Goal: Task Accomplishment & Management: Complete application form

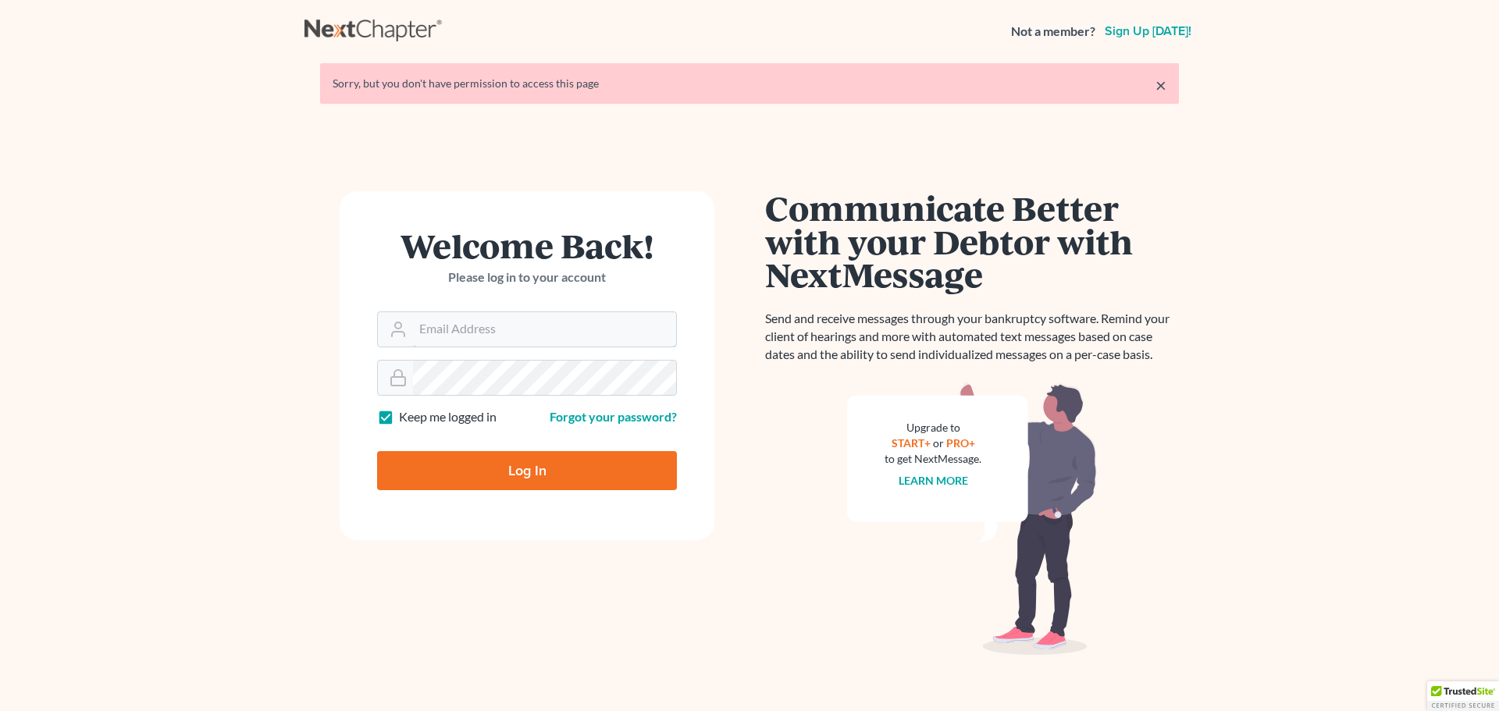
type input "[PERSON_NAME][EMAIL_ADDRESS][DOMAIN_NAME]"
click at [491, 471] on input "Log In" at bounding box center [527, 470] width 300 height 39
type input "Thinking..."
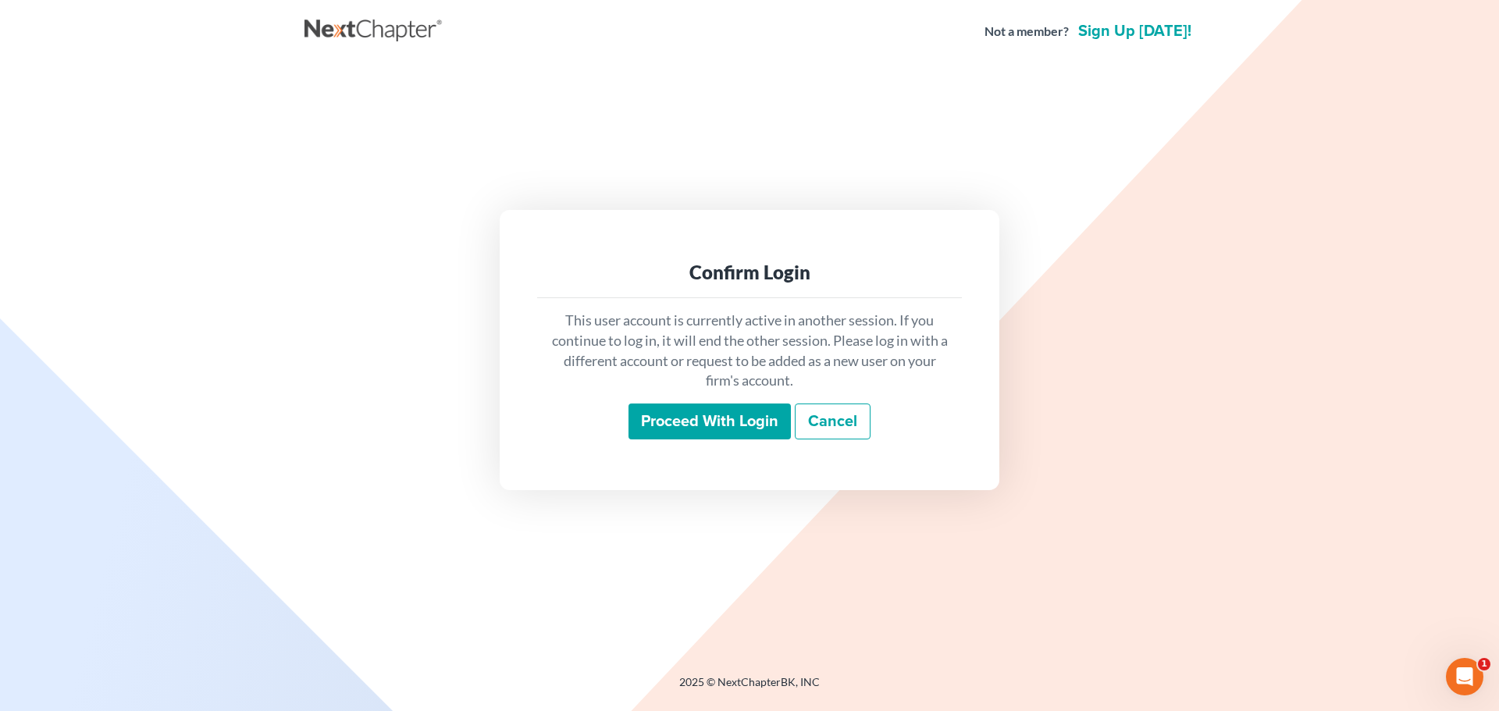
click at [676, 414] on input "Proceed with login" at bounding box center [709, 422] width 162 height 36
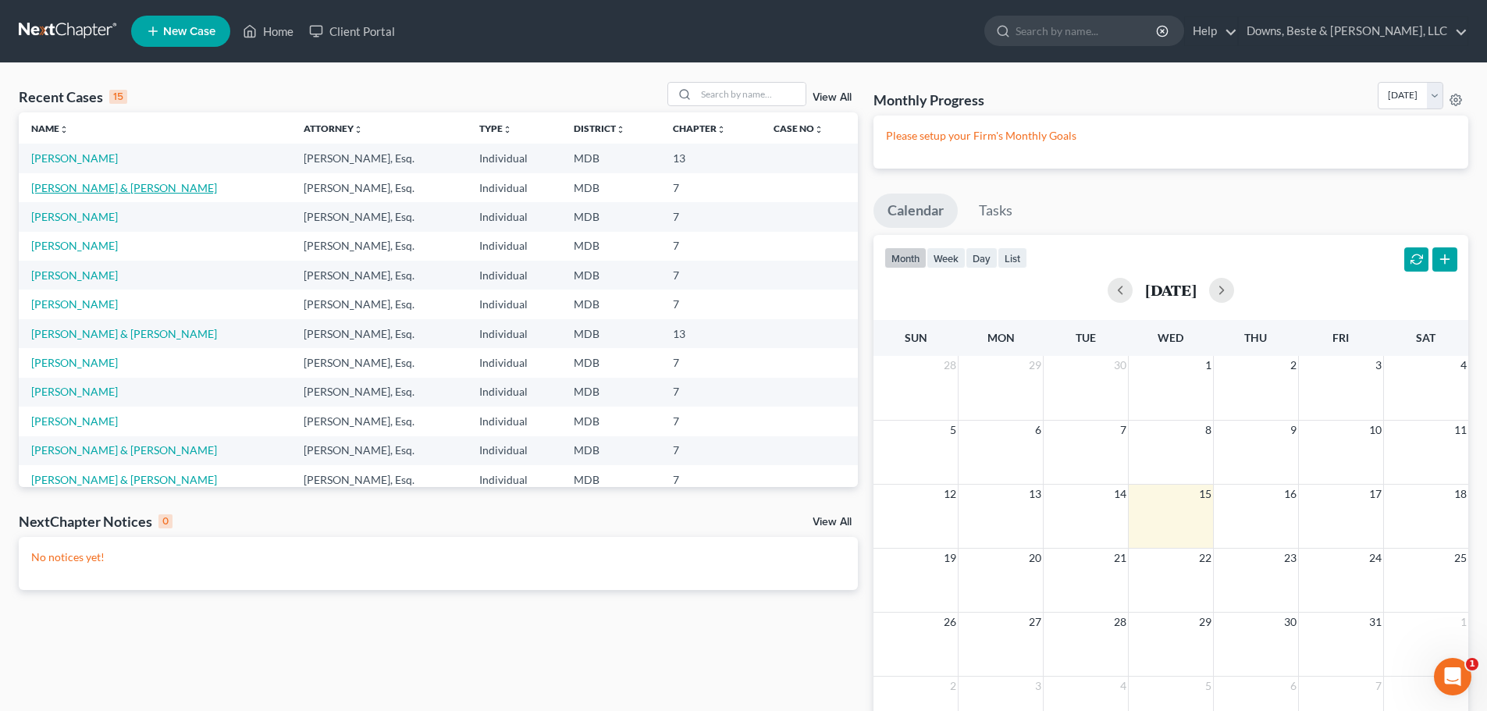
click at [94, 190] on link "[PERSON_NAME] & [PERSON_NAME]" at bounding box center [124, 187] width 186 height 13
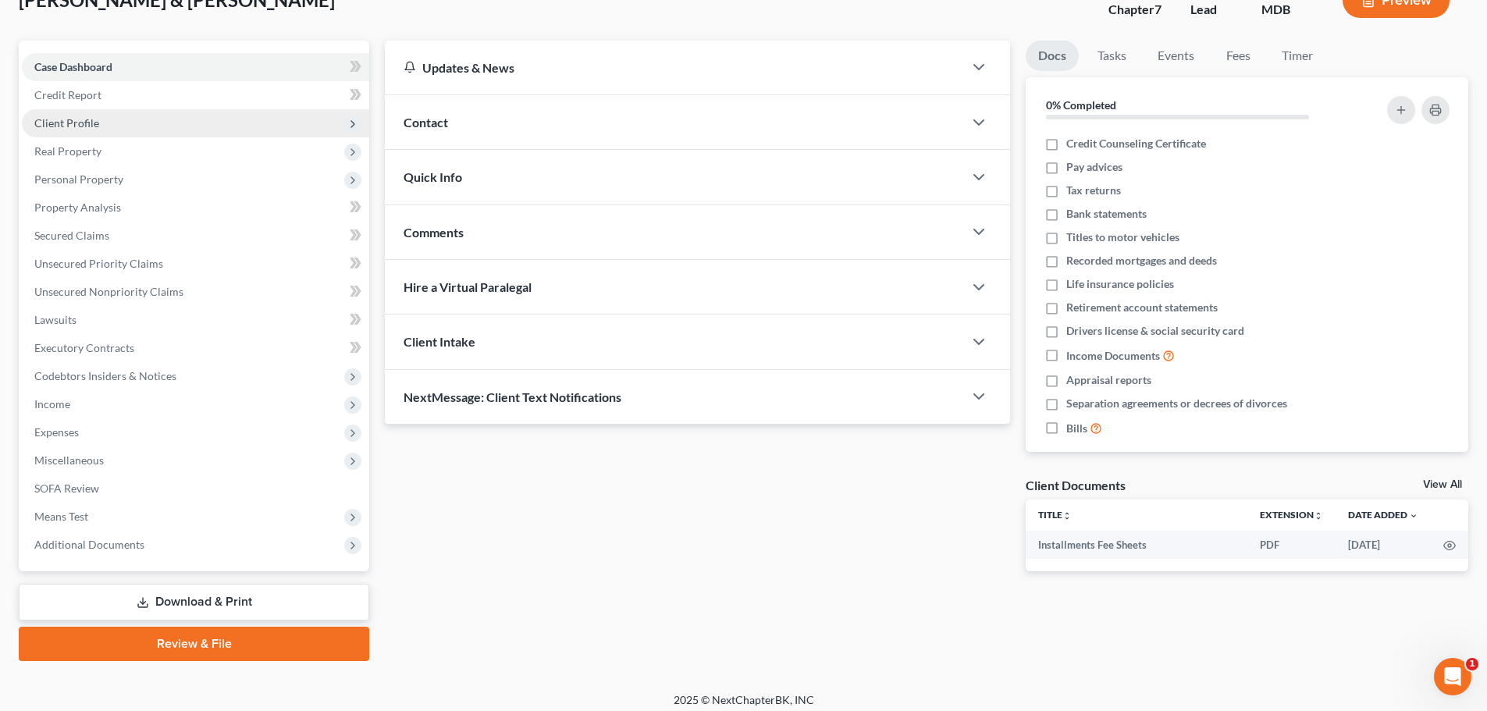
scroll to position [119, 0]
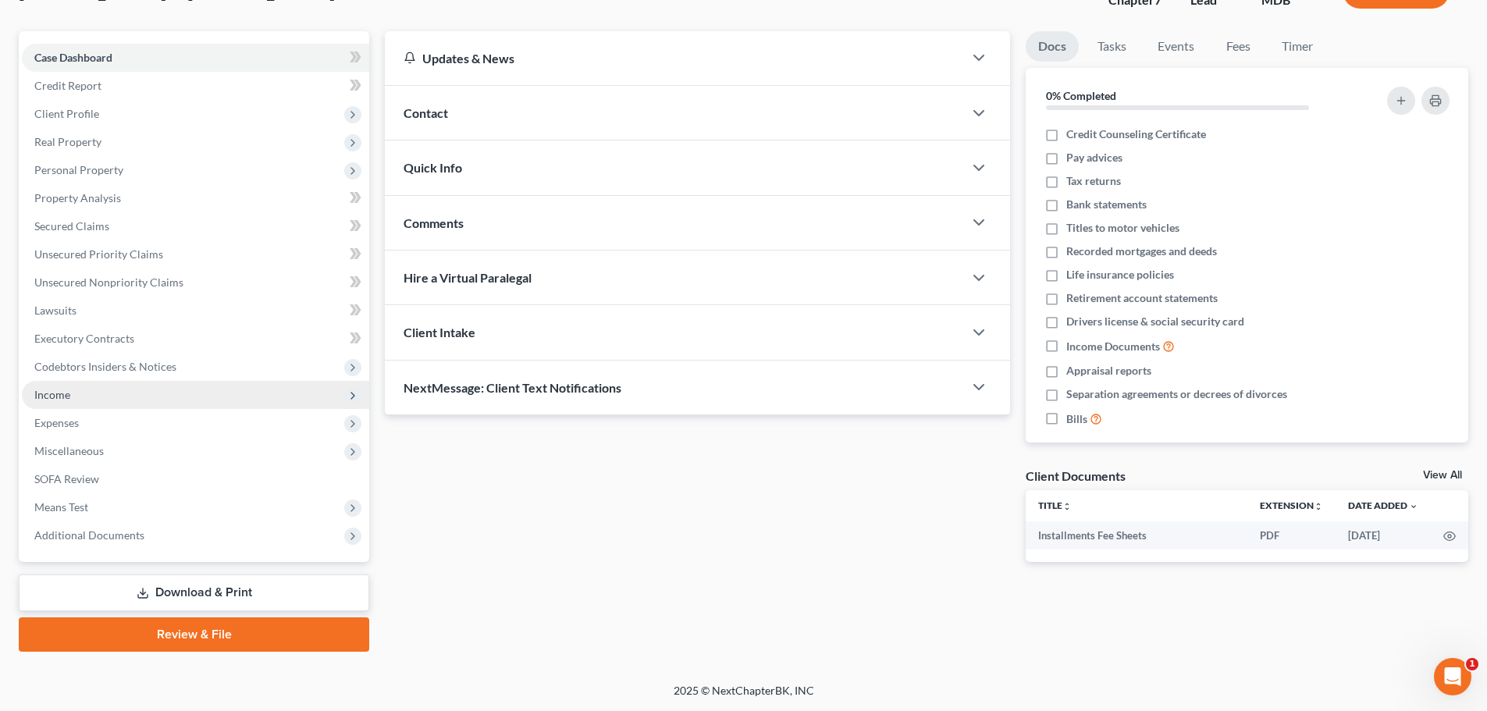
click at [50, 393] on span "Income" at bounding box center [52, 394] width 36 height 13
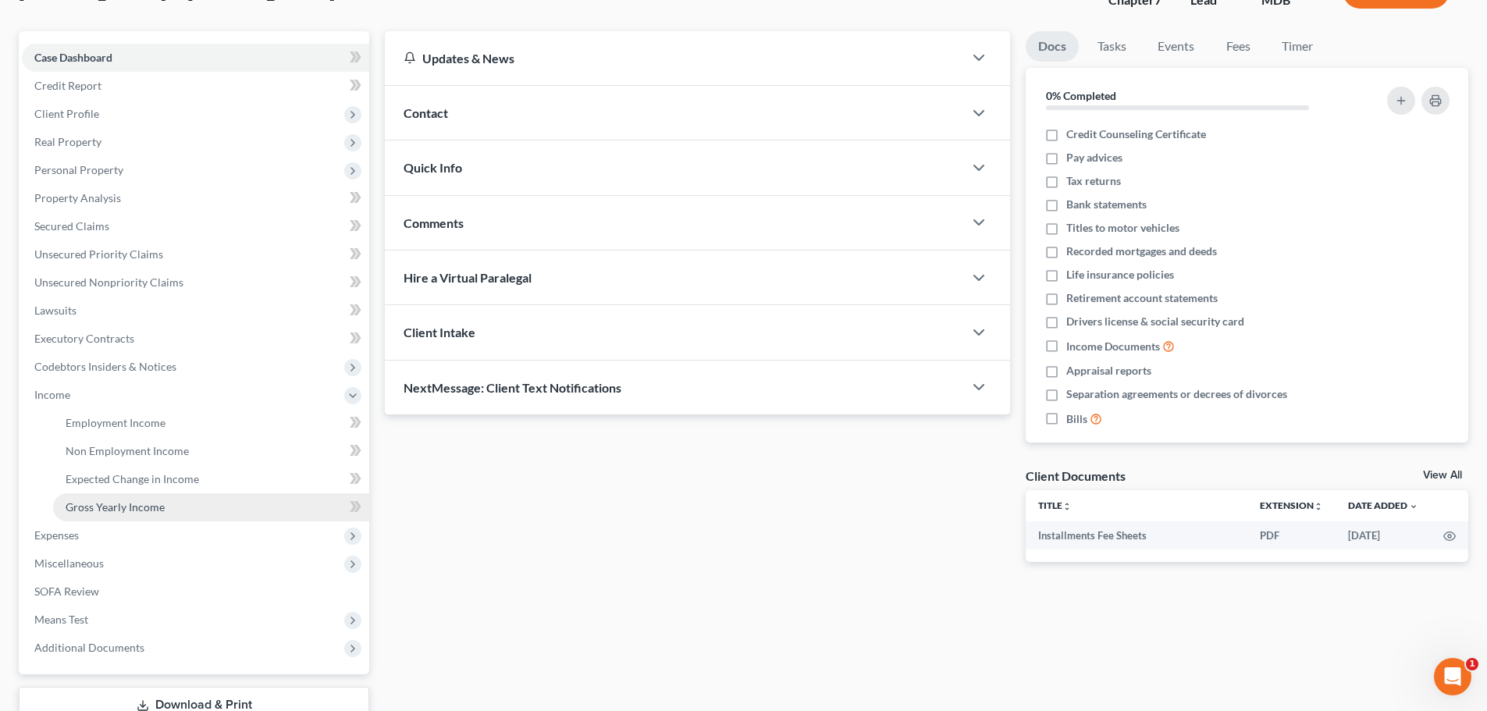
click at [133, 510] on span "Gross Yearly Income" at bounding box center [115, 506] width 99 height 13
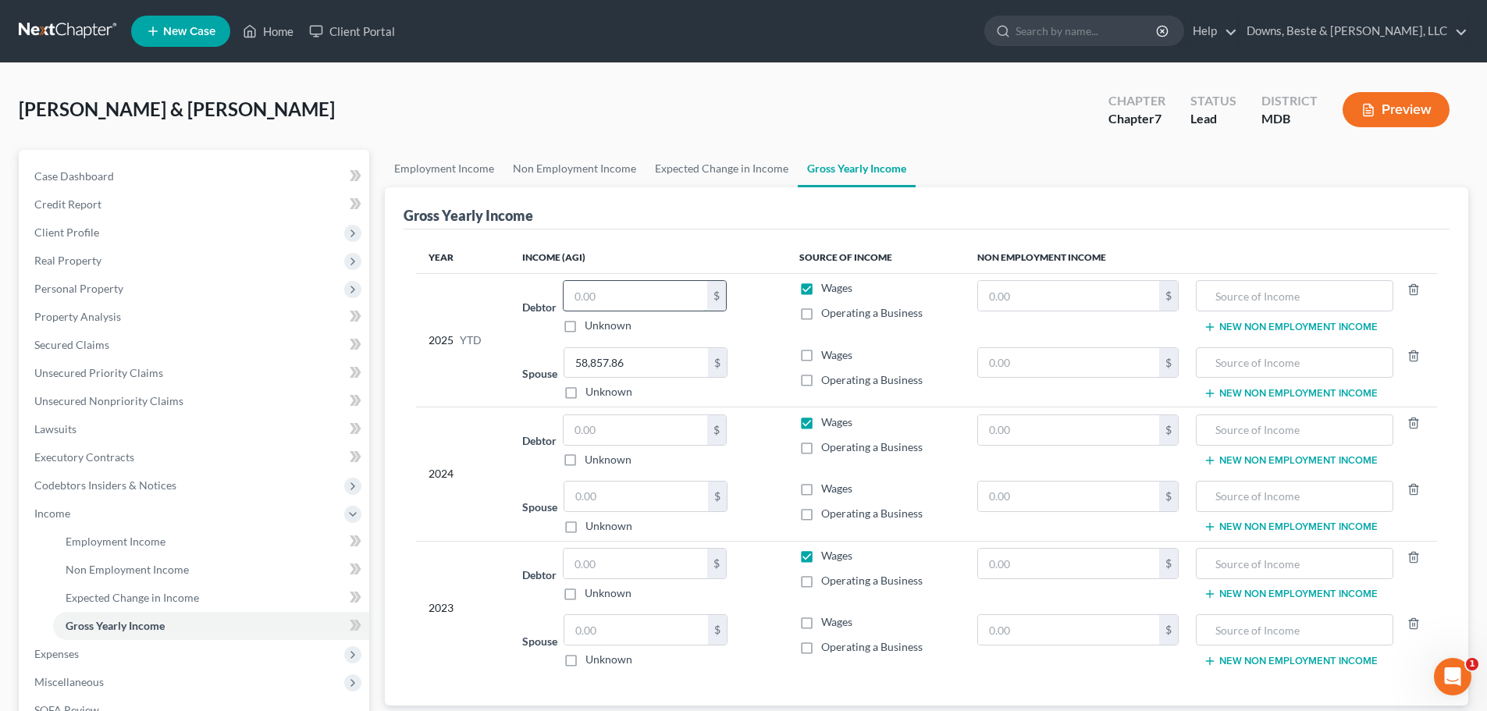
click at [591, 299] on input "text" at bounding box center [636, 296] width 144 height 30
click at [589, 566] on input "text" at bounding box center [636, 564] width 144 height 30
type input "61,725.85"
click at [575, 436] on input "text" at bounding box center [636, 430] width 144 height 30
type input "65,466.35"
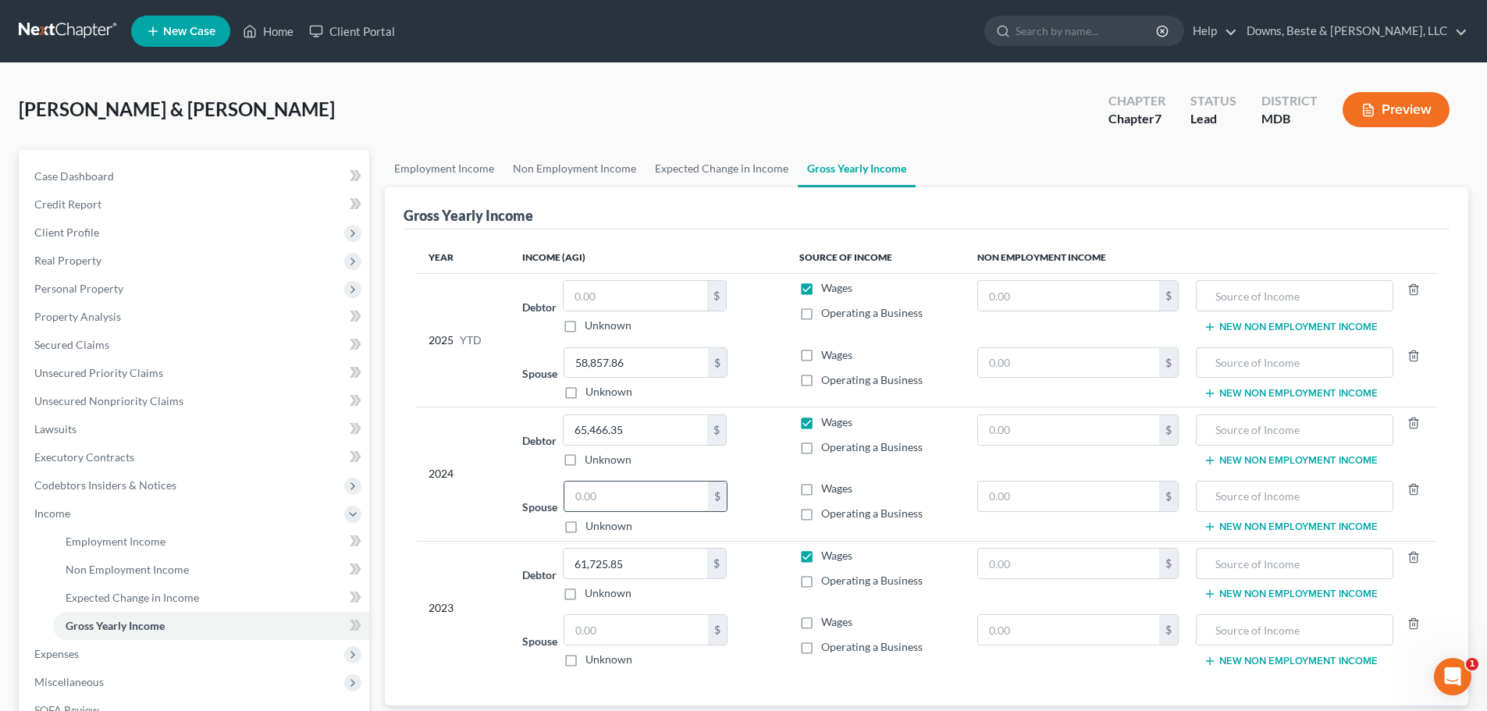
click at [588, 501] on input "text" at bounding box center [636, 497] width 144 height 30
type input "76,758.75"
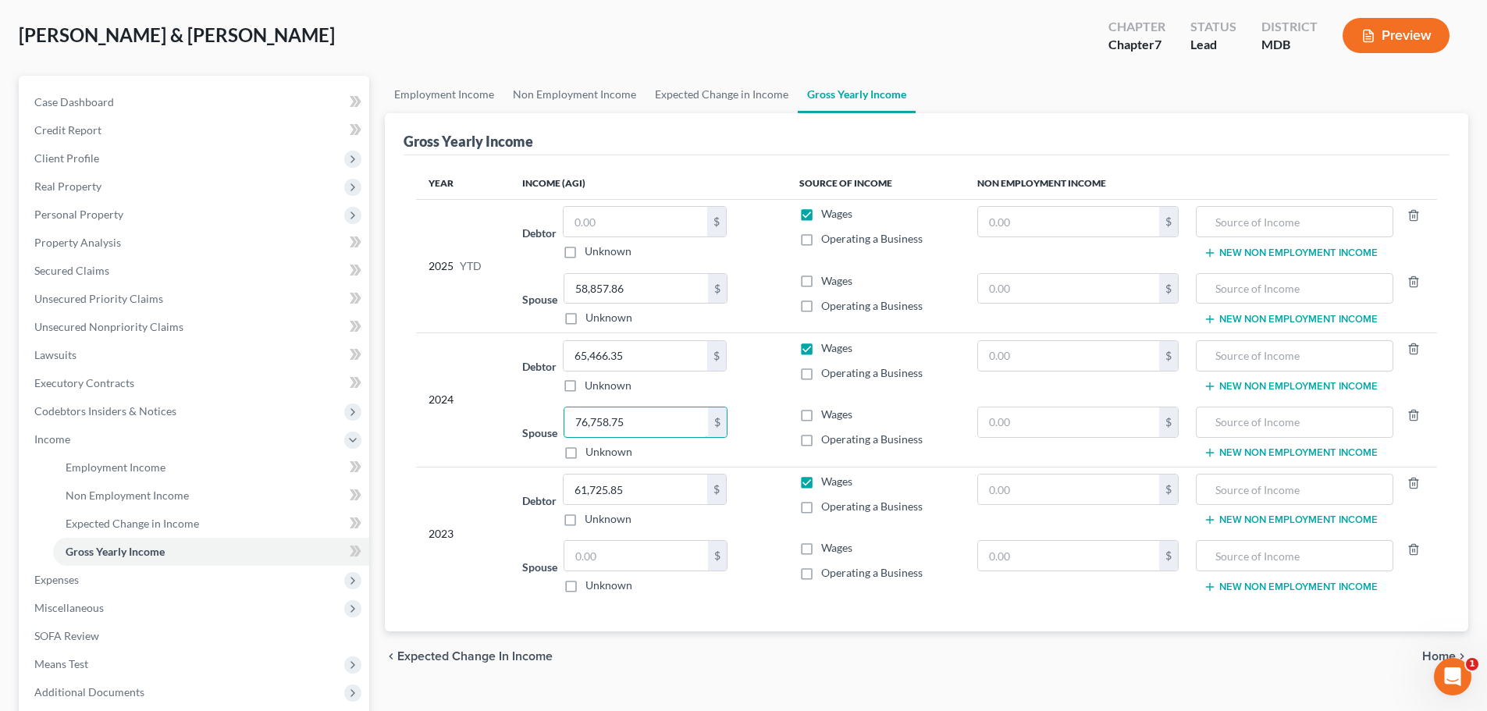
scroll to position [231, 0]
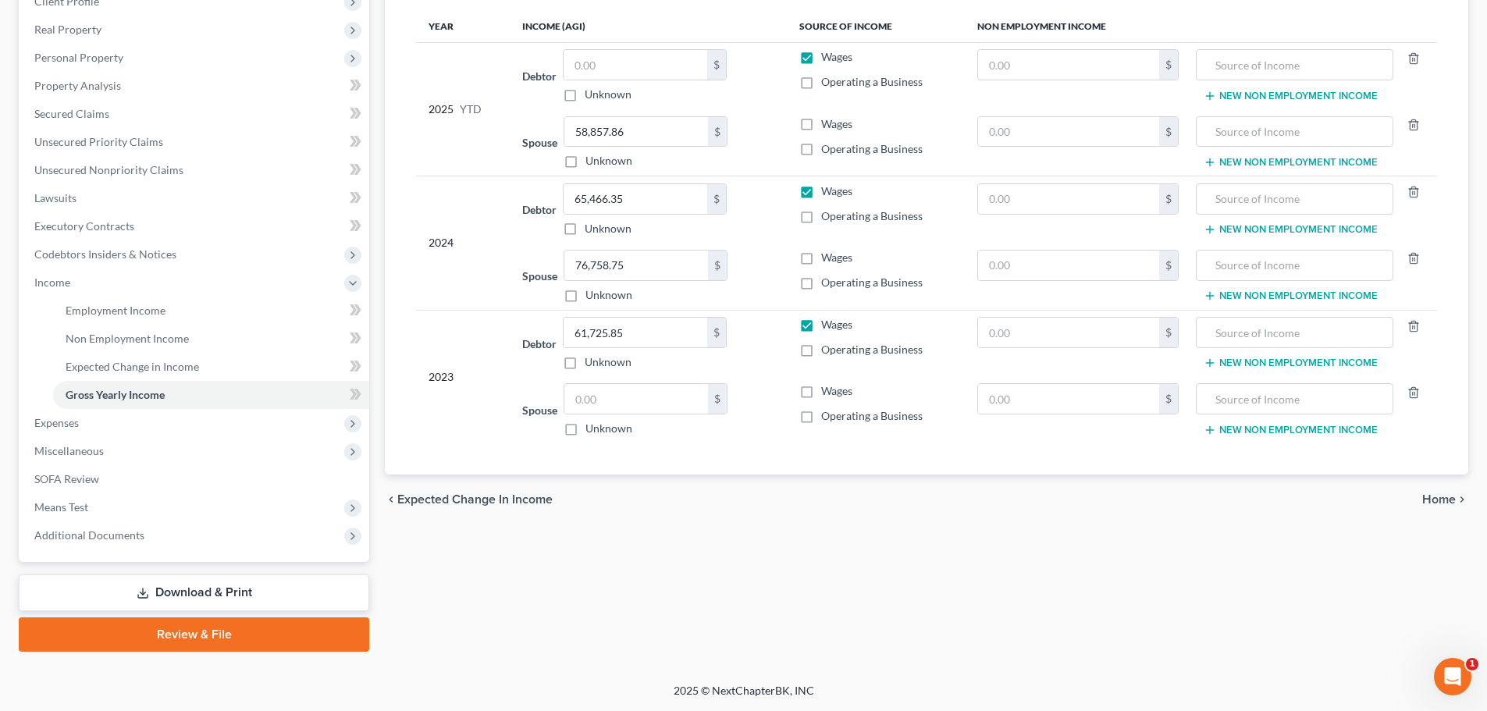
click at [1445, 497] on span "Home" at bounding box center [1439, 499] width 34 height 12
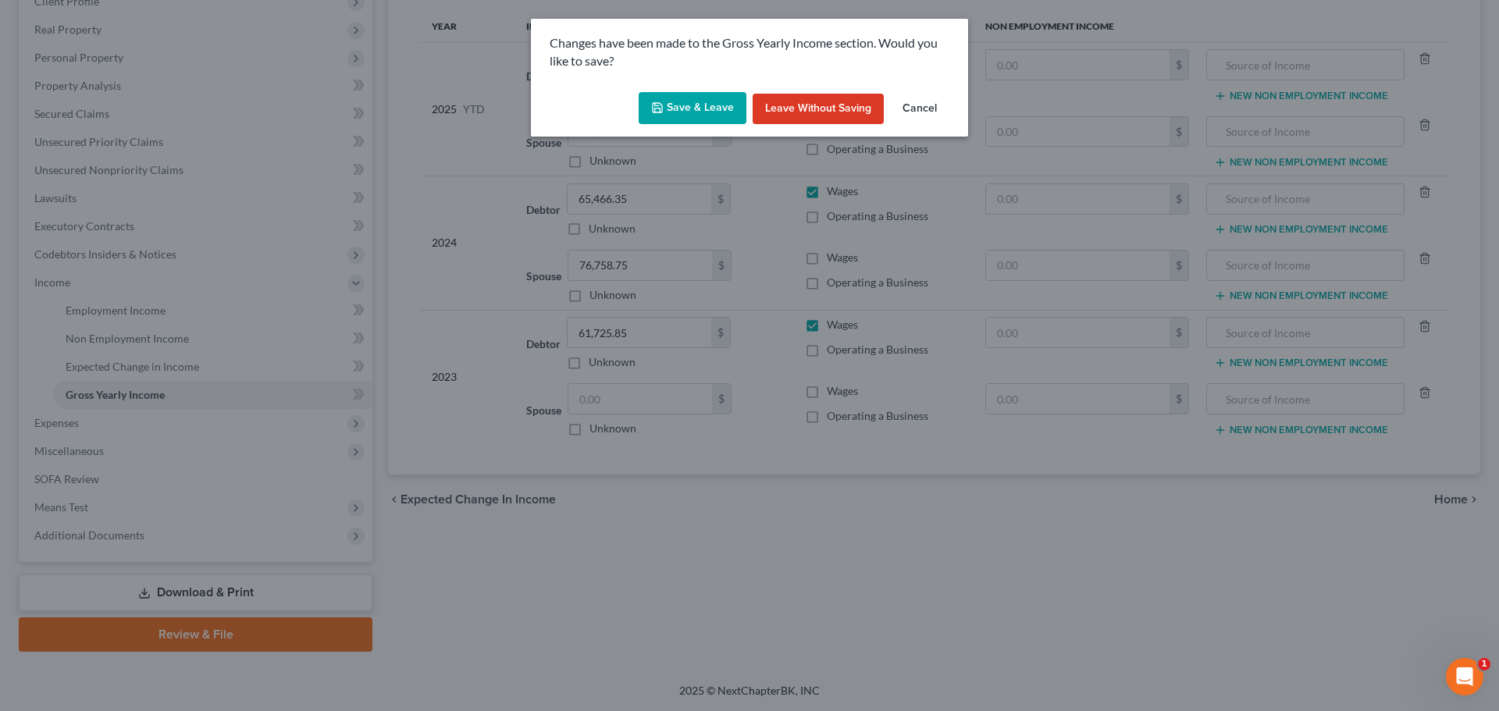
click at [698, 105] on button "Save & Leave" at bounding box center [693, 108] width 108 height 33
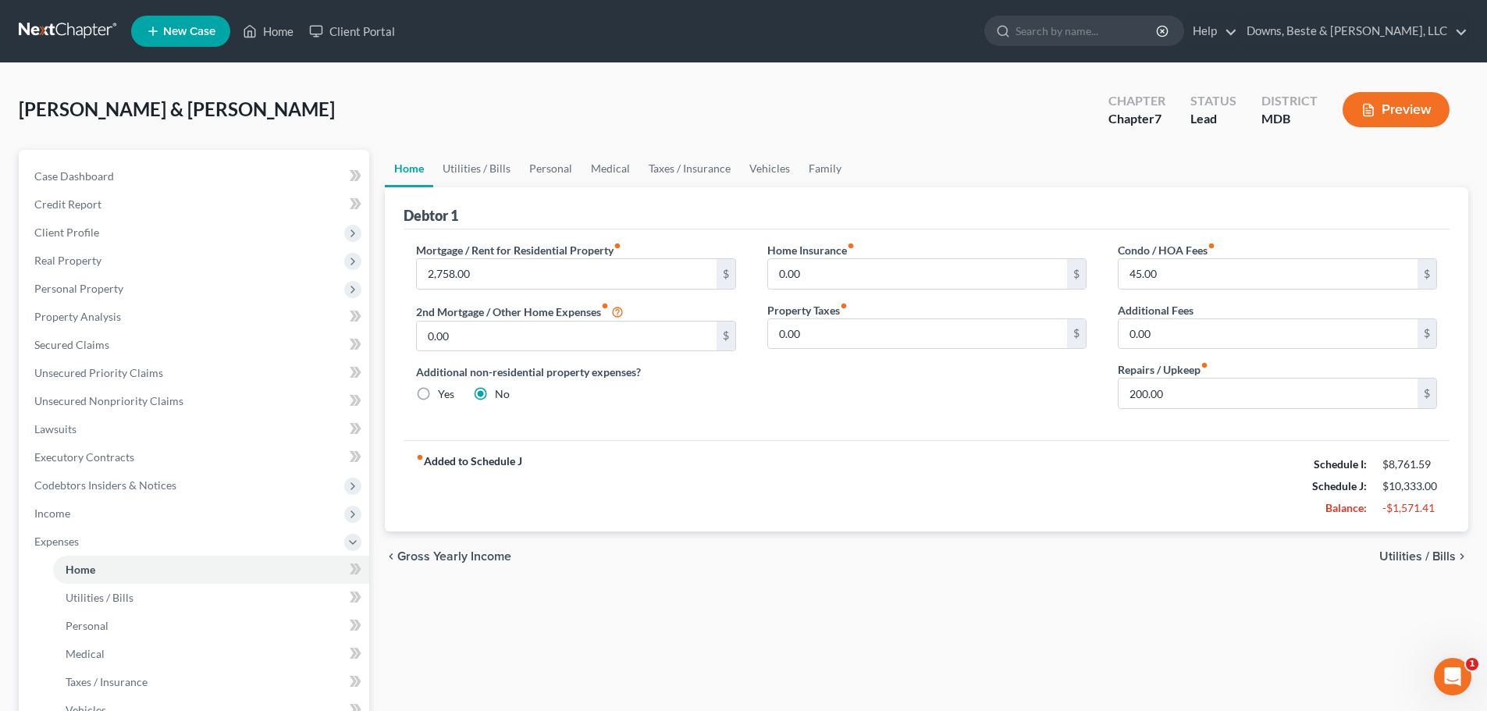
click at [1400, 557] on span "Utilities / Bills" at bounding box center [1417, 556] width 76 height 12
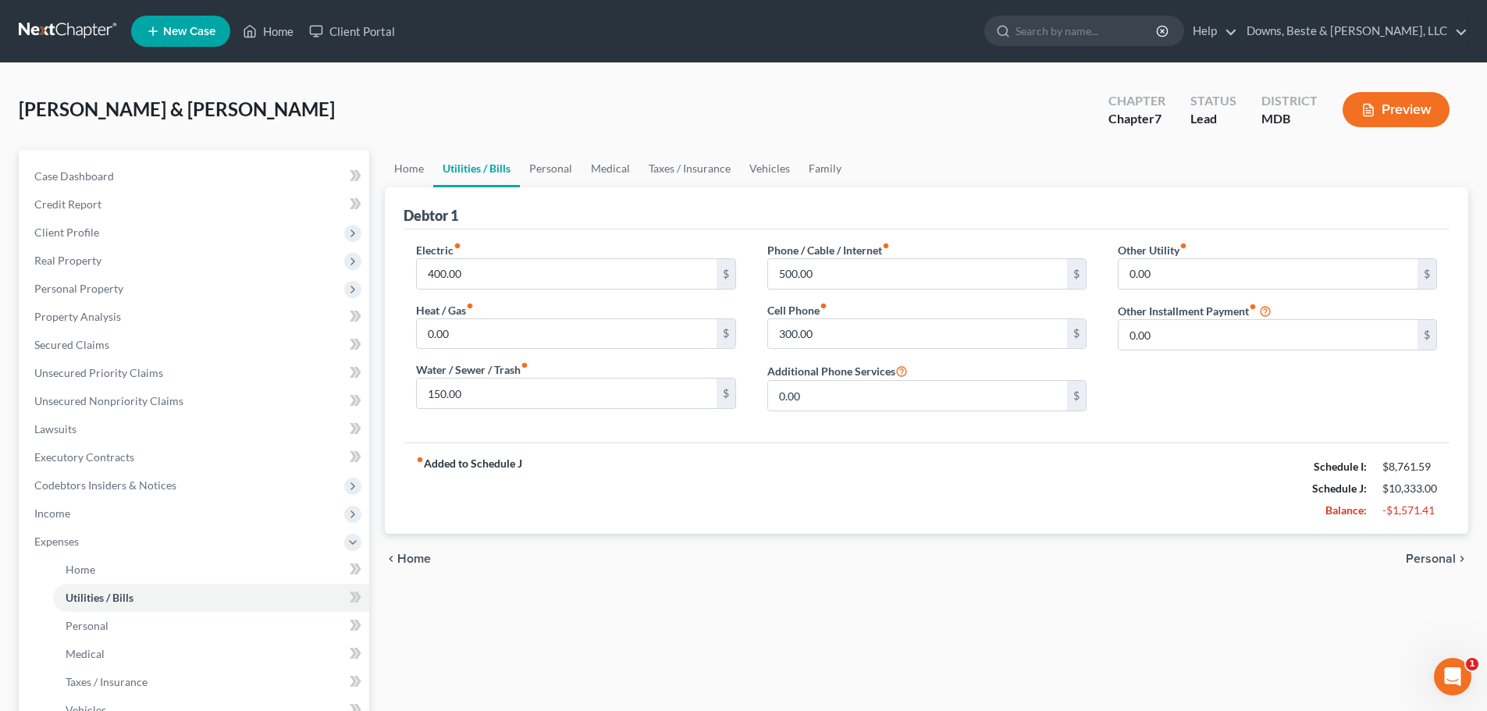
click at [1429, 560] on span "Personal" at bounding box center [1431, 559] width 50 height 12
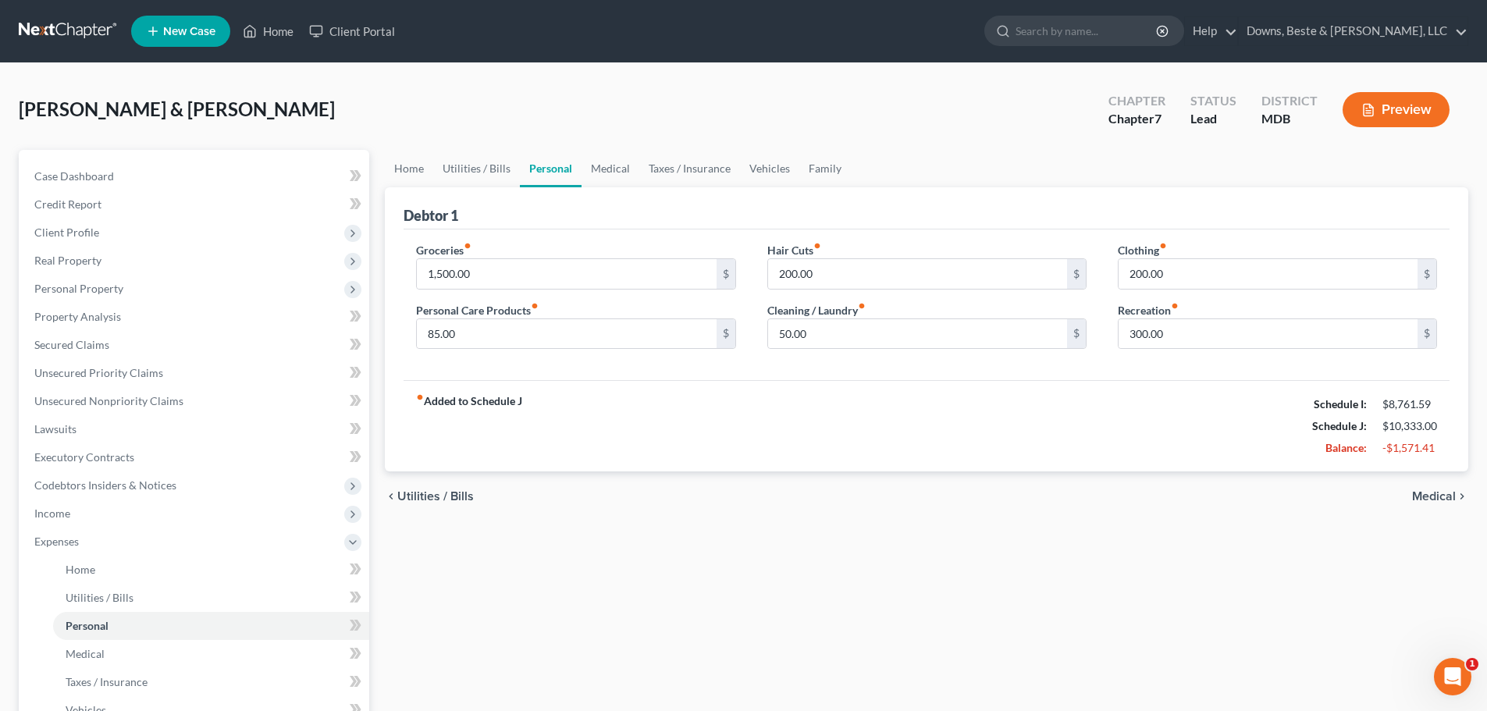
click at [1448, 498] on span "Medical" at bounding box center [1434, 496] width 44 height 12
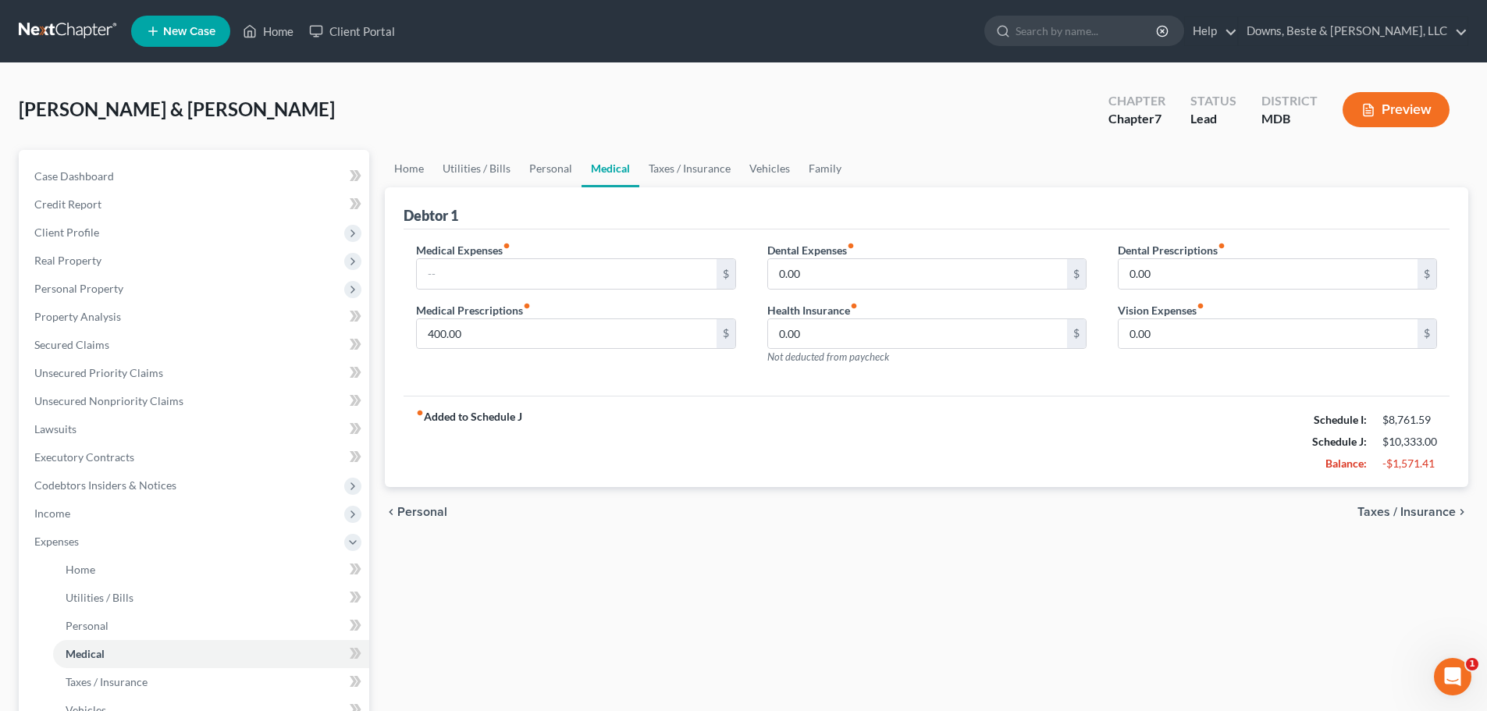
click at [1440, 511] on span "Taxes / Insurance" at bounding box center [1406, 512] width 98 height 12
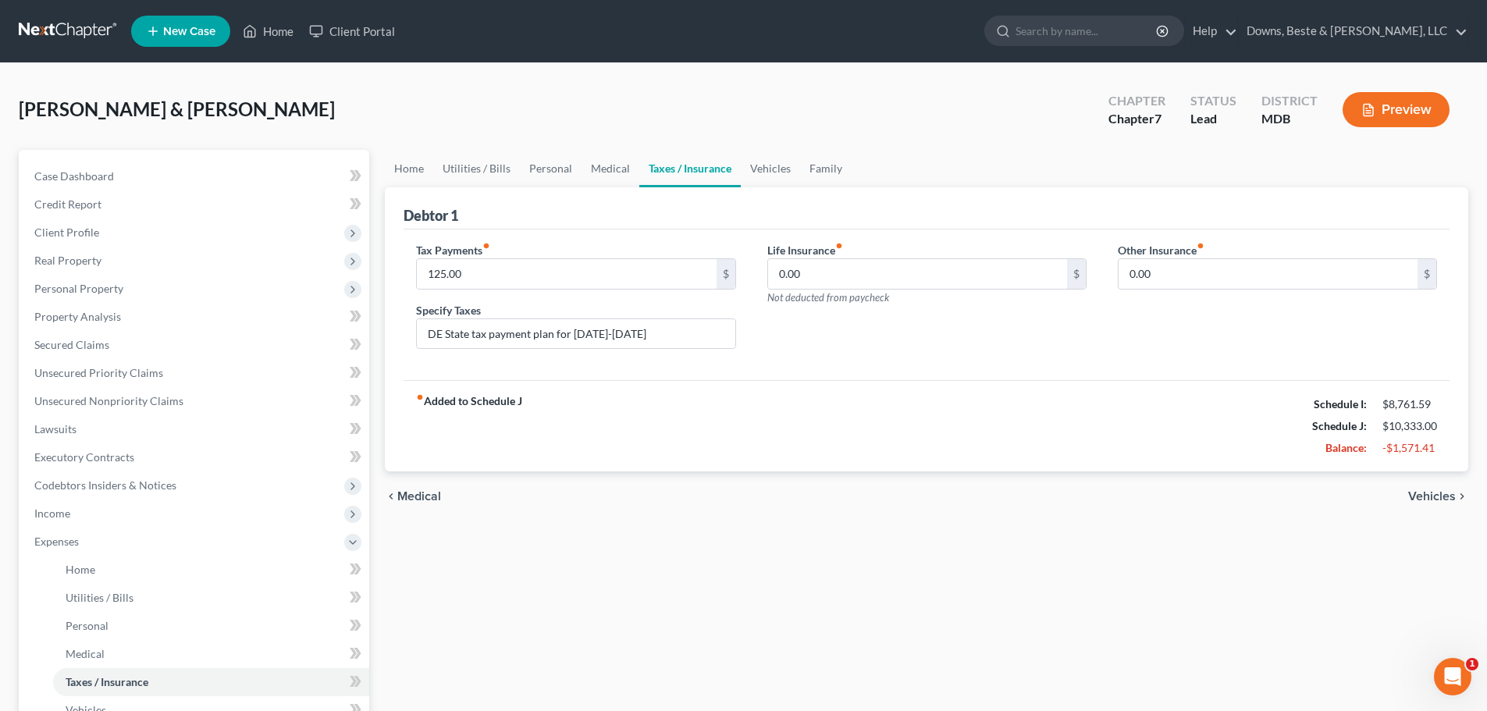
click at [1443, 496] on span "Vehicles" at bounding box center [1432, 496] width 48 height 12
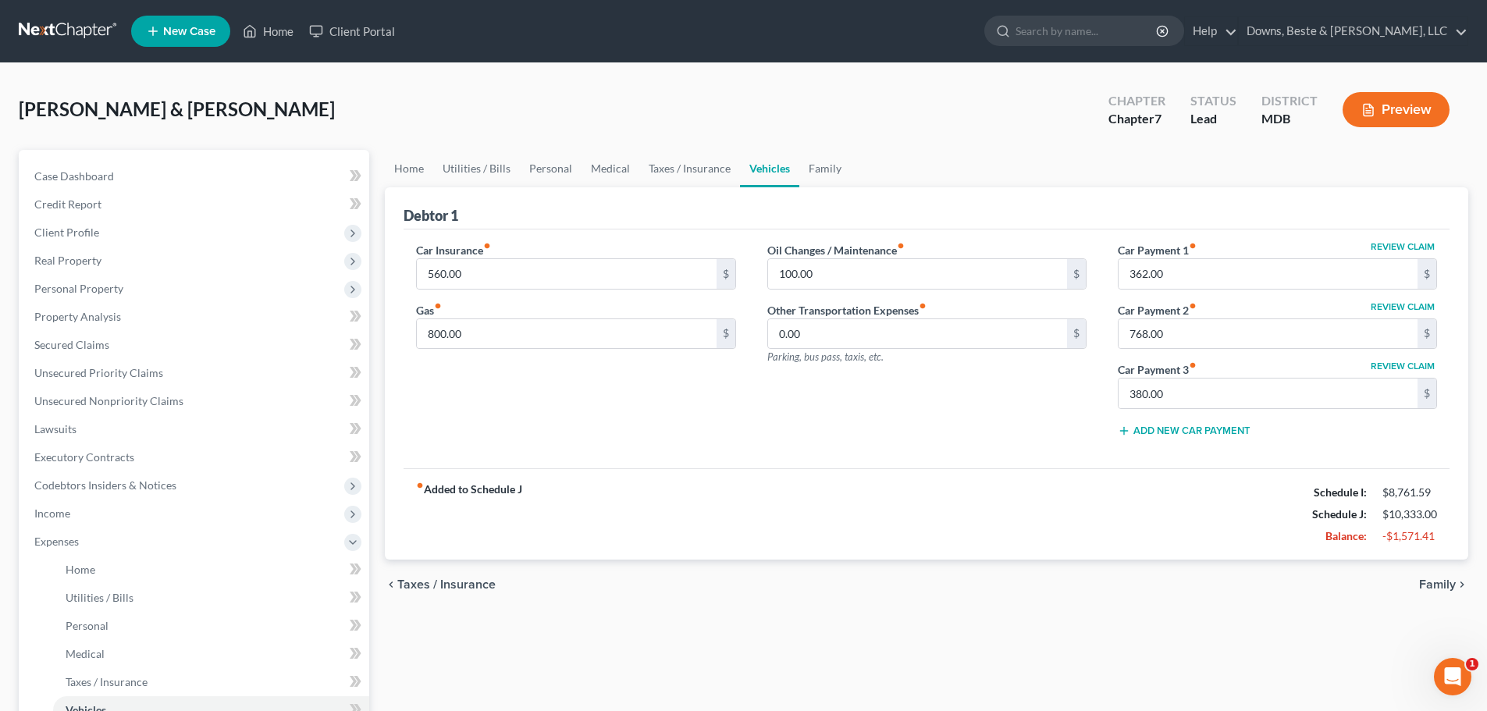
click at [1441, 582] on span "Family" at bounding box center [1437, 584] width 37 height 12
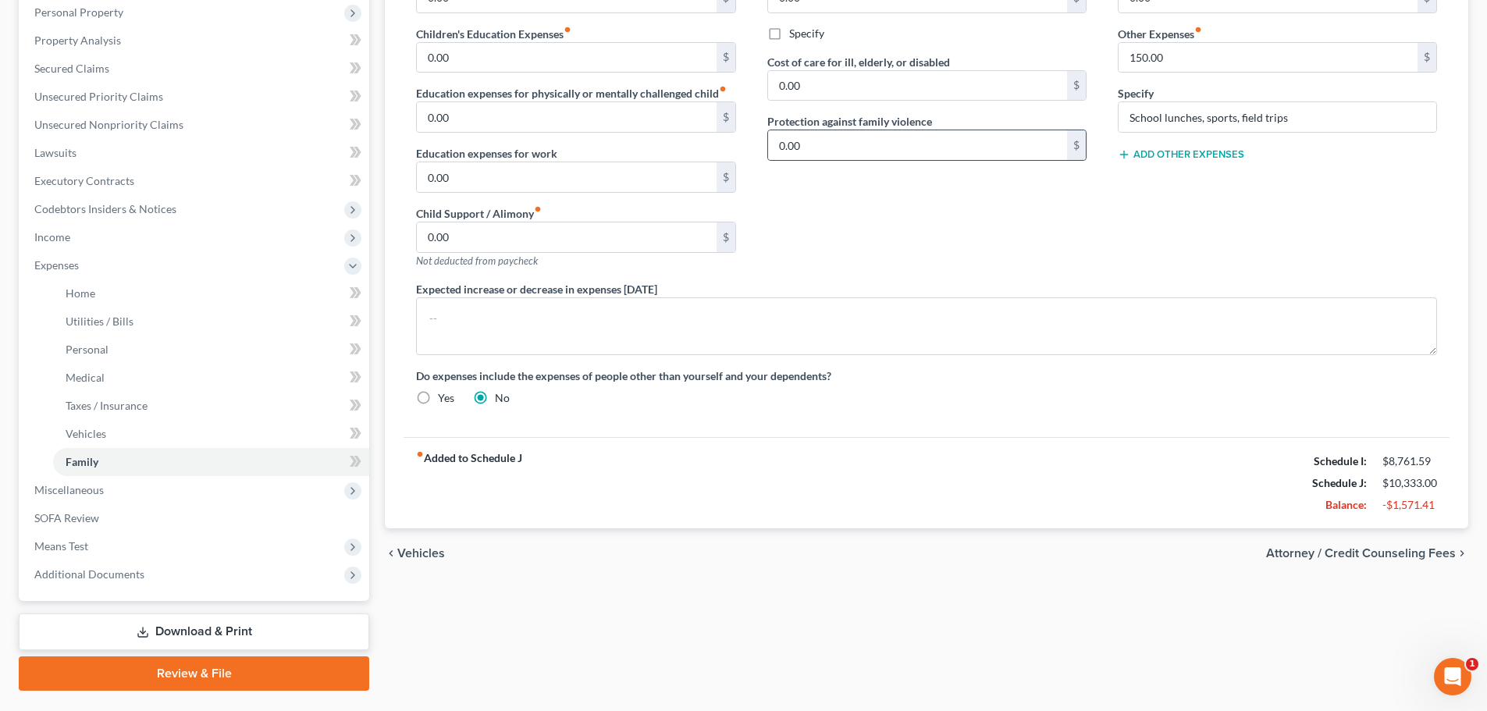
scroll to position [315, 0]
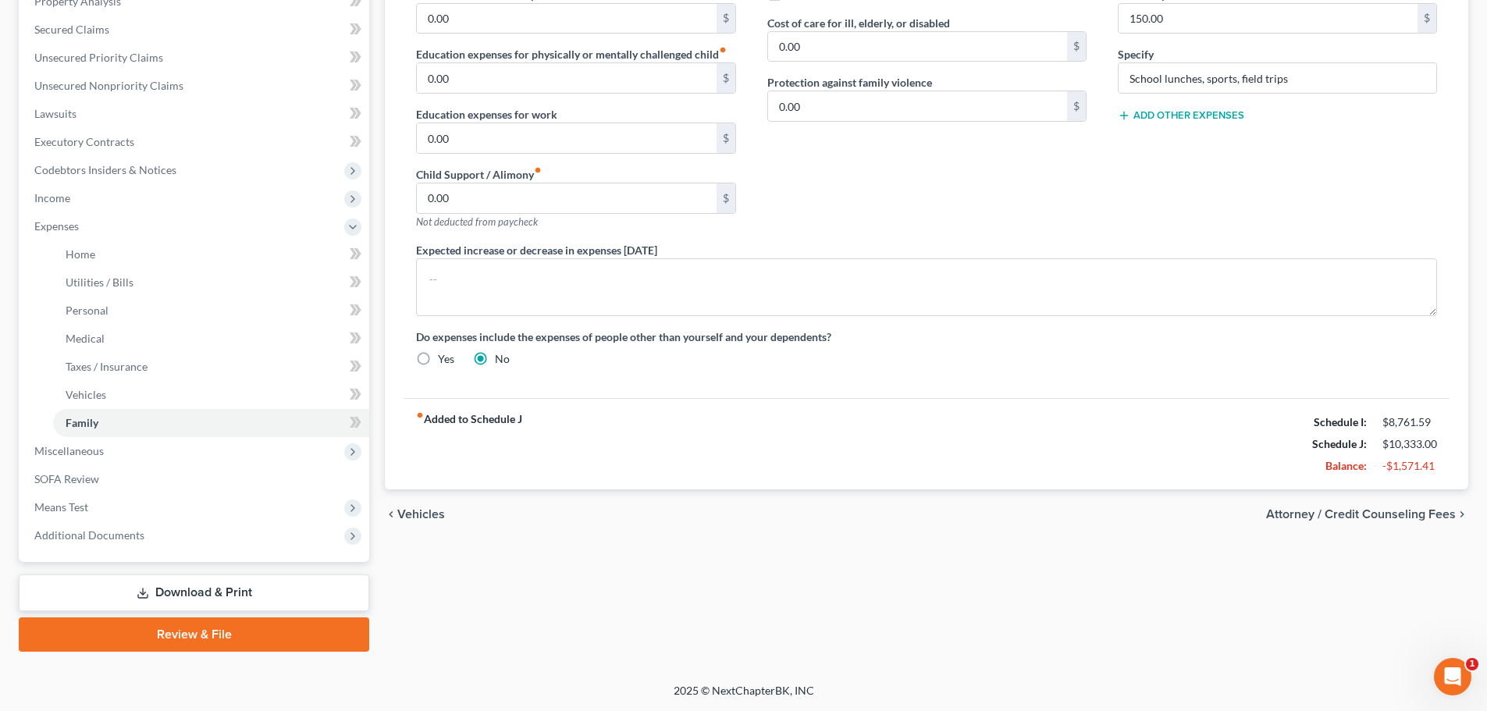
click at [1379, 520] on span "Attorney / Credit Counseling Fees" at bounding box center [1361, 514] width 190 height 12
select select "0"
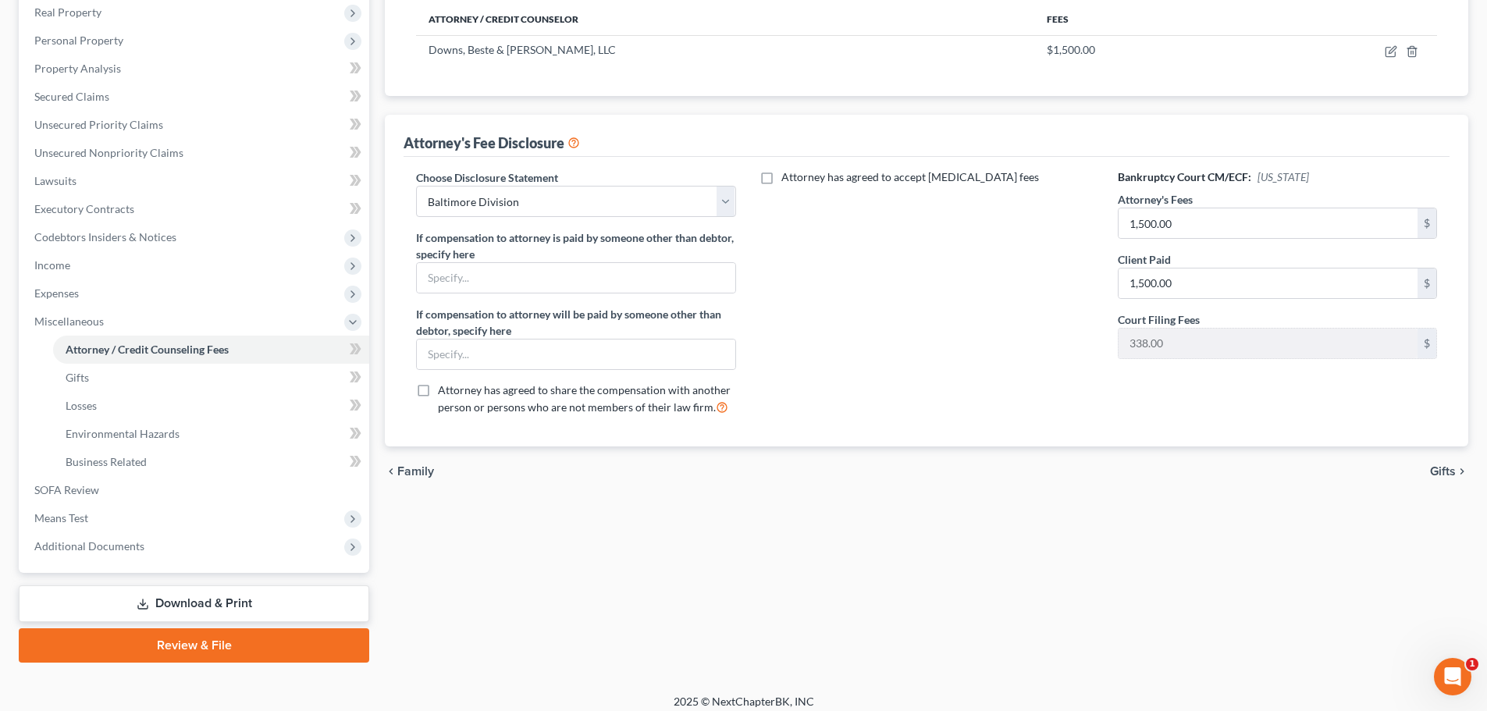
scroll to position [259, 0]
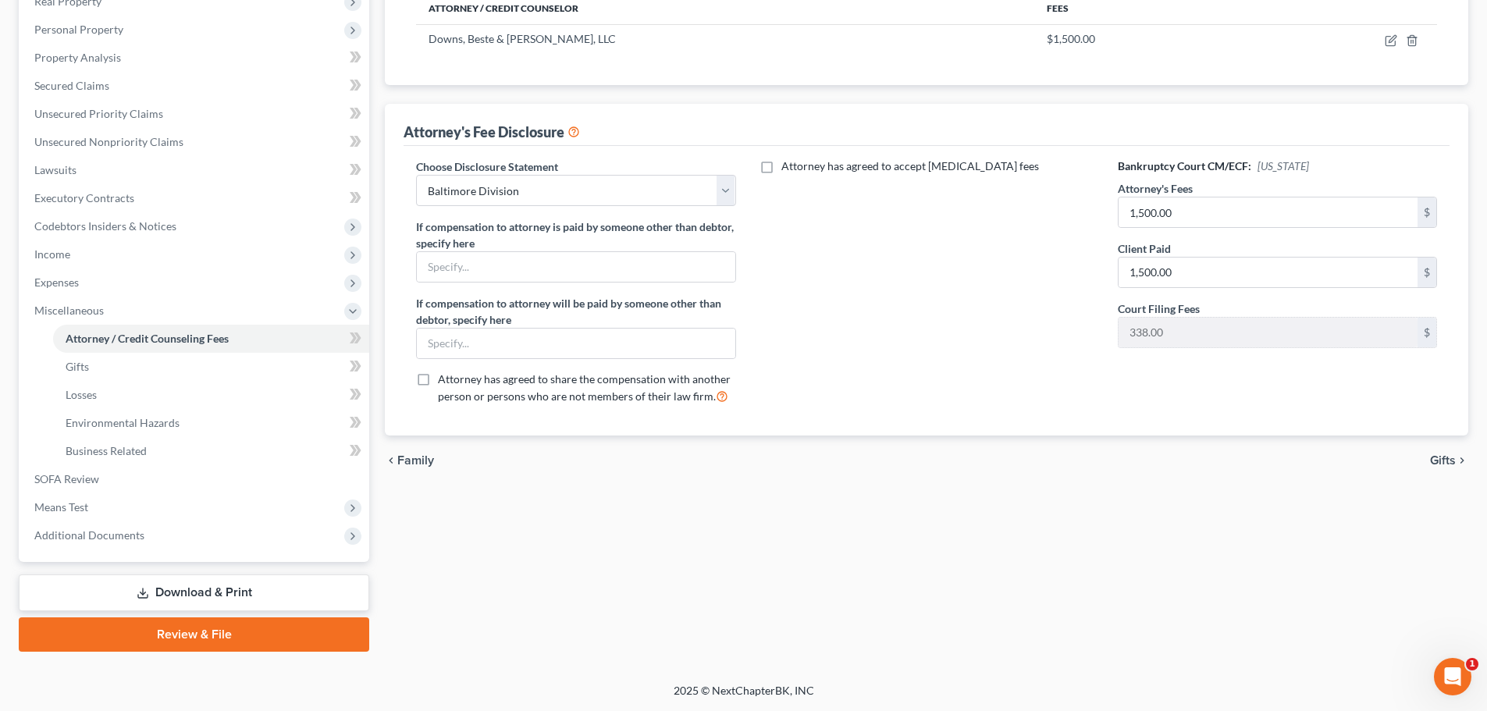
click at [1441, 461] on span "Gifts" at bounding box center [1443, 460] width 26 height 12
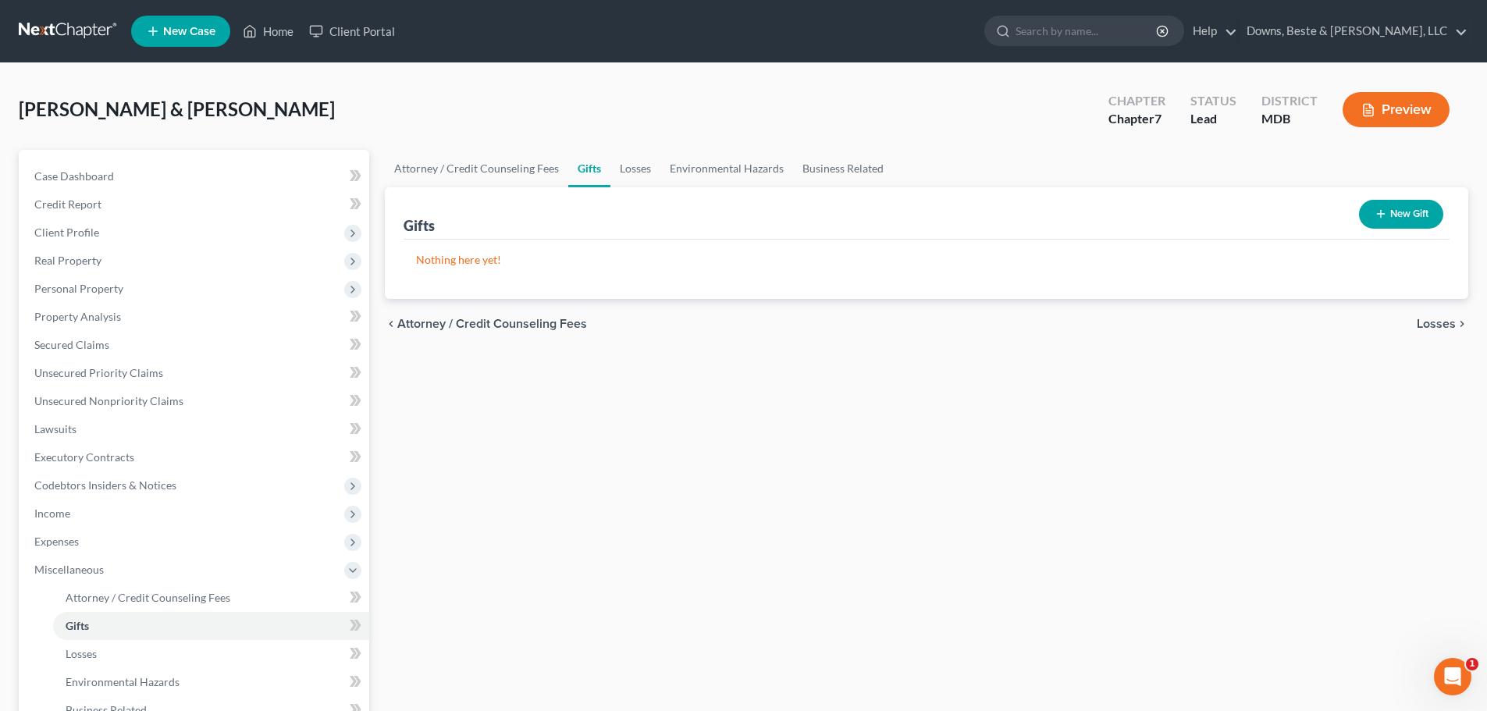
click at [1452, 326] on span "Losses" at bounding box center [1436, 324] width 39 height 12
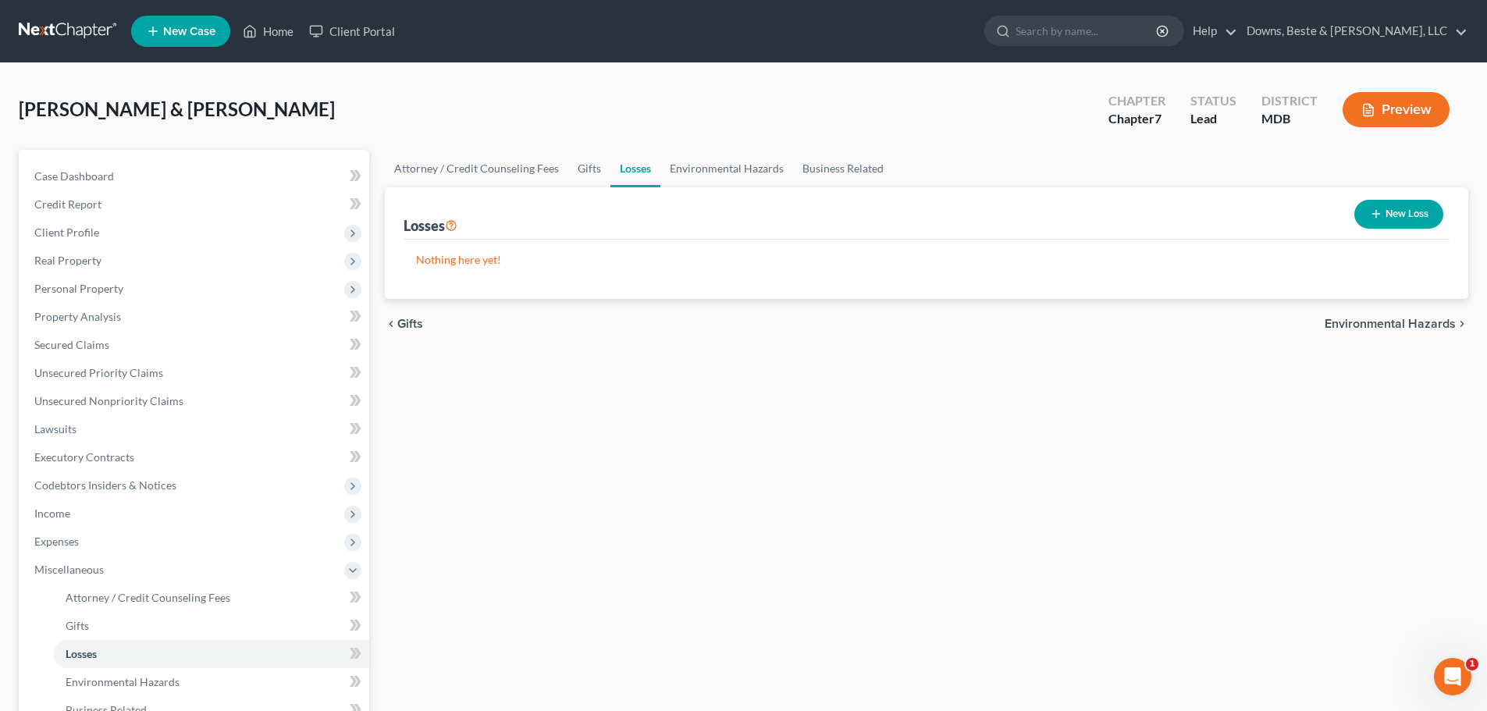
click at [1398, 322] on span "Environmental Hazards" at bounding box center [1390, 324] width 131 height 12
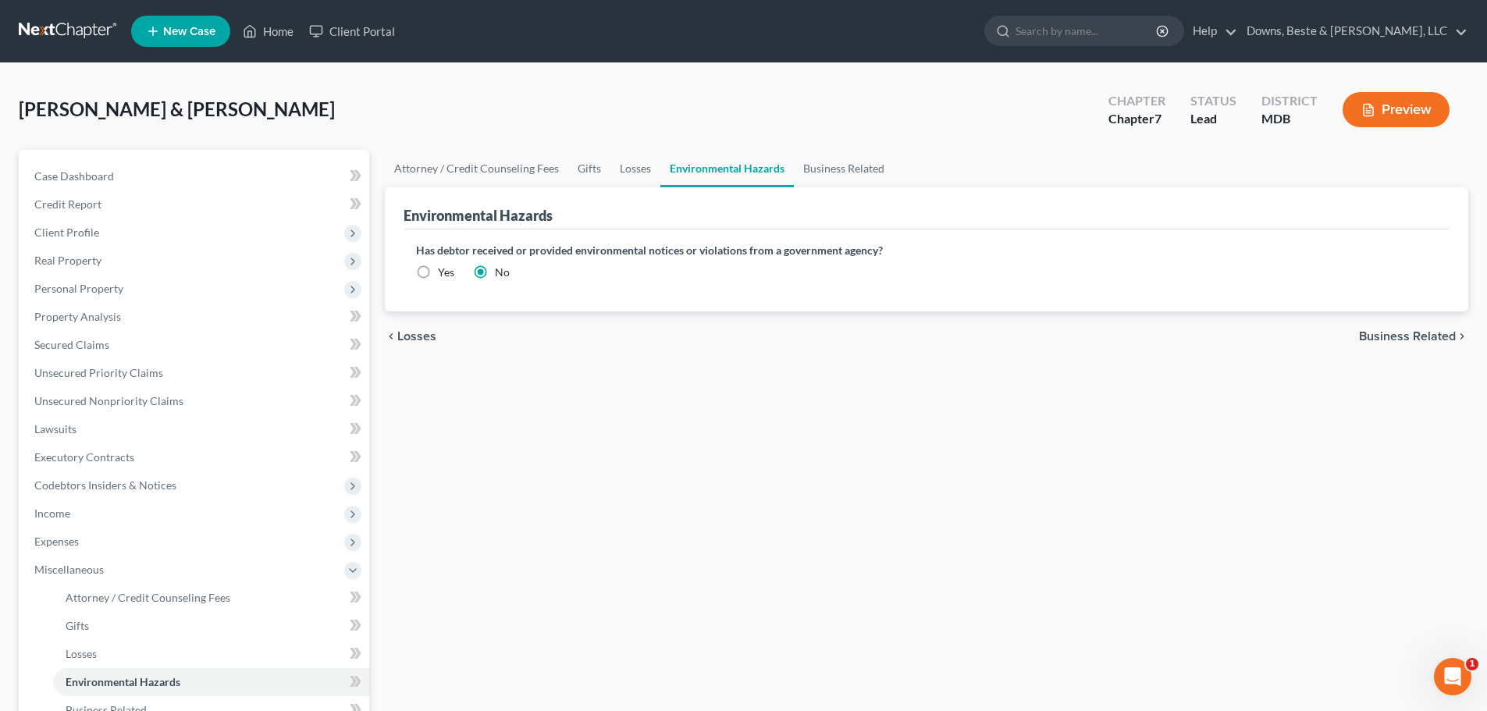
click at [1412, 333] on span "Business Related" at bounding box center [1407, 336] width 97 height 12
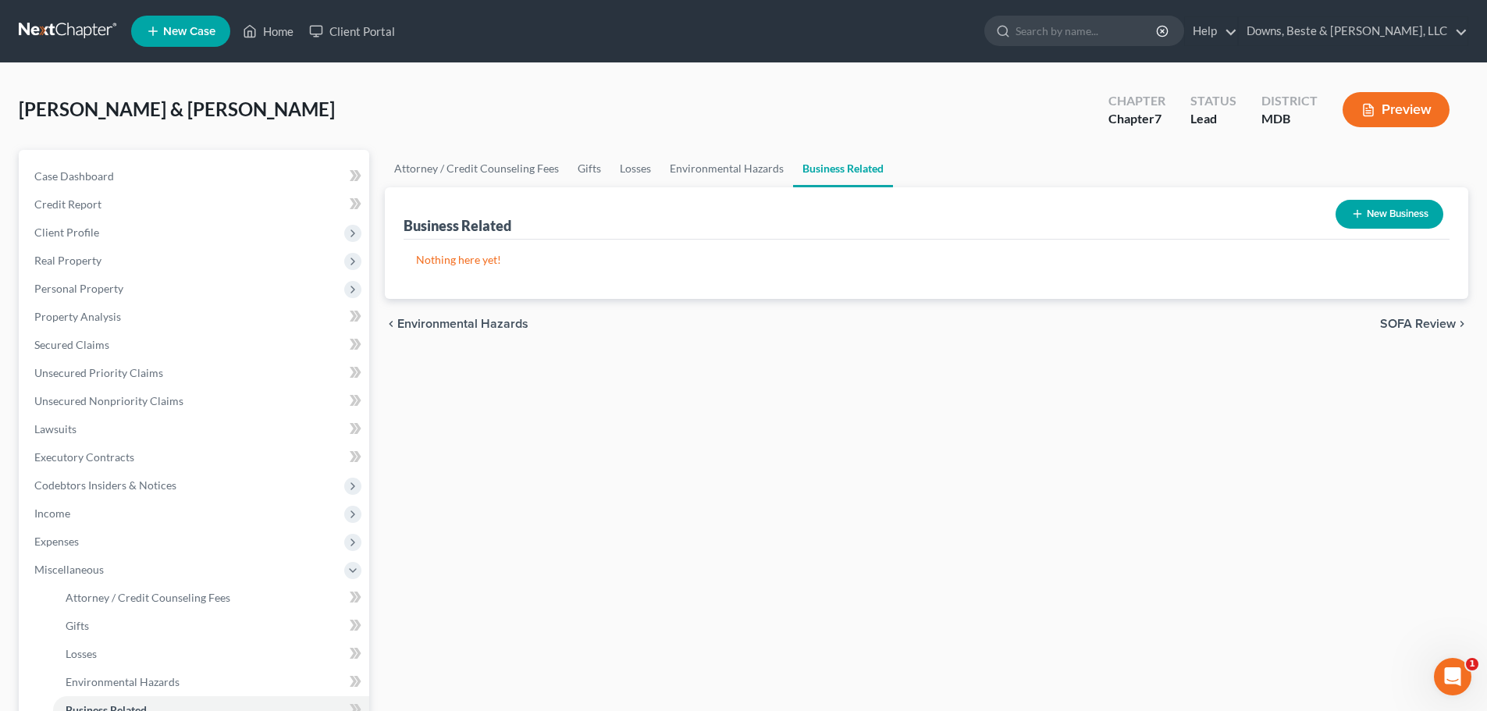
click at [1424, 322] on span "SOFA Review" at bounding box center [1418, 324] width 76 height 12
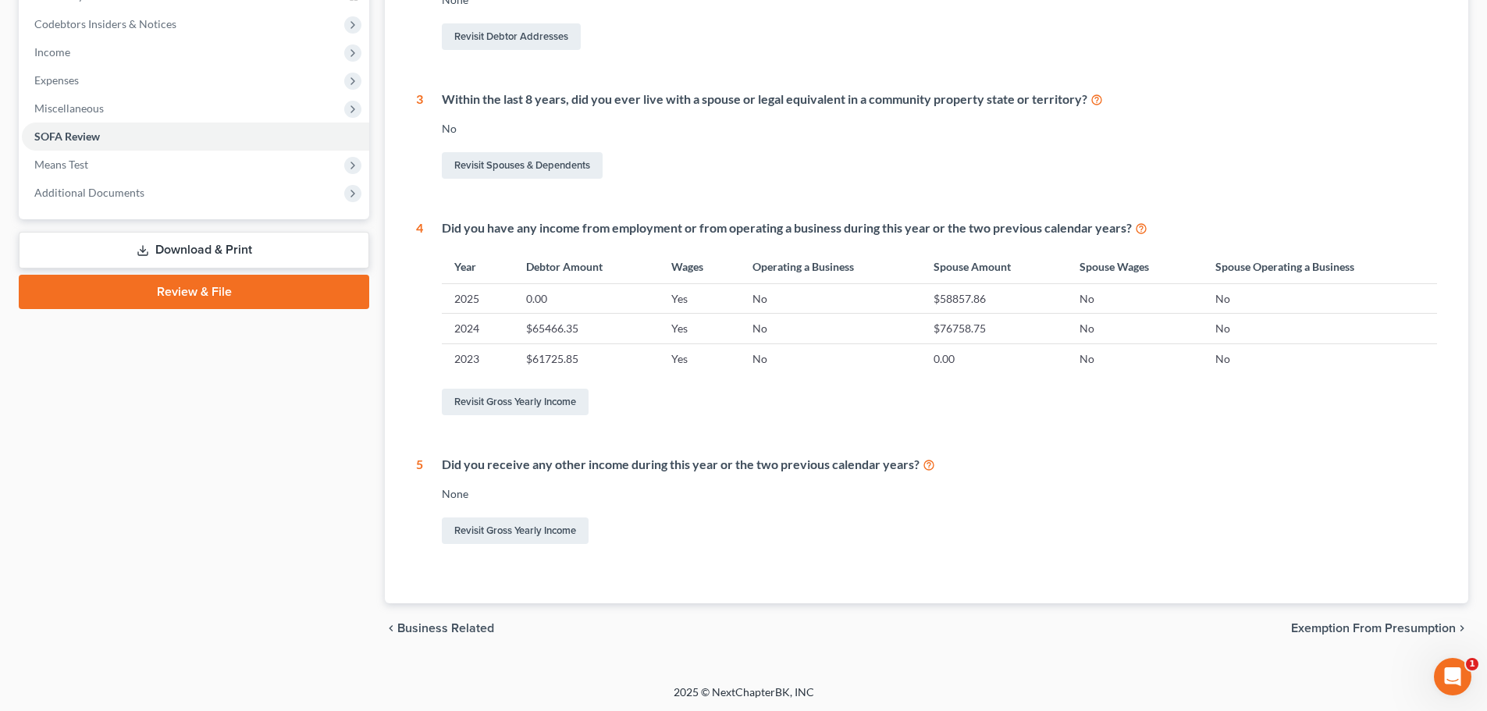
scroll to position [463, 0]
click at [1402, 628] on span "Exemption from Presumption" at bounding box center [1373, 627] width 165 height 12
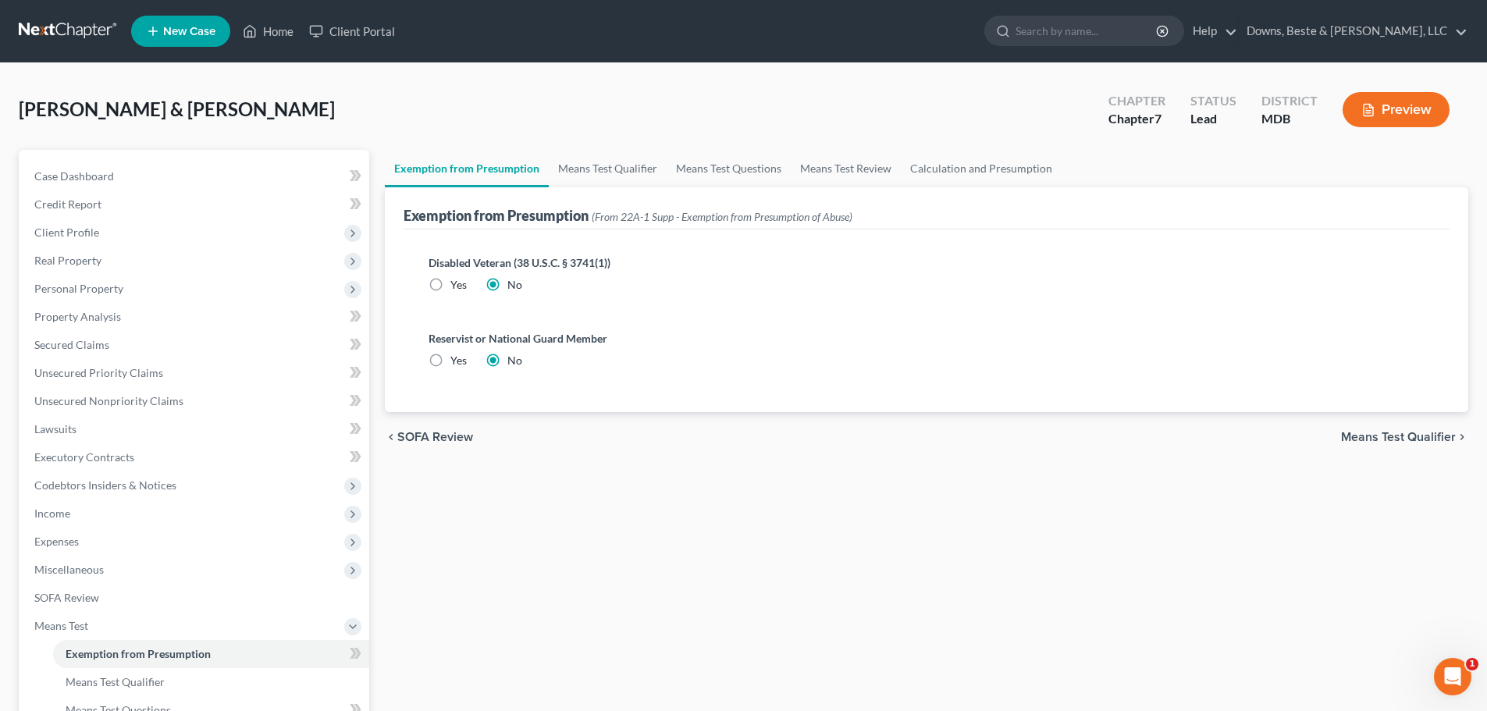
click at [1373, 440] on span "Means Test Qualifier" at bounding box center [1398, 437] width 115 height 12
